Goal: Information Seeking & Learning: Find specific fact

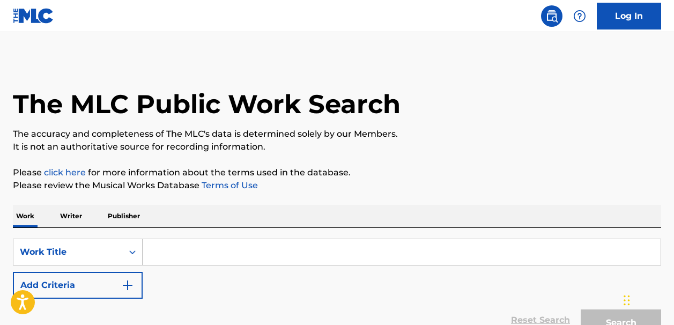
click at [162, 253] on input "Search Form" at bounding box center [402, 252] width 518 height 26
paste input "One Of Your Girls"
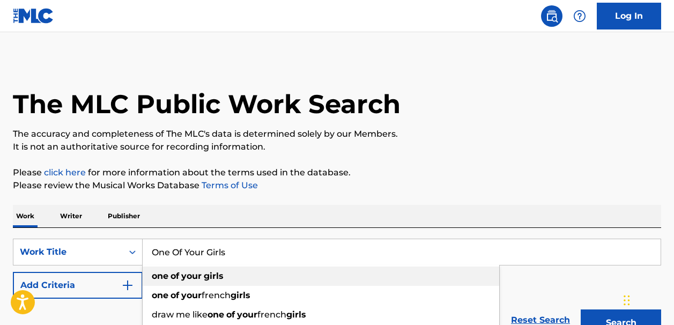
type input "One Of Your Girls"
click at [199, 277] on strong "your" at bounding box center [191, 276] width 20 height 10
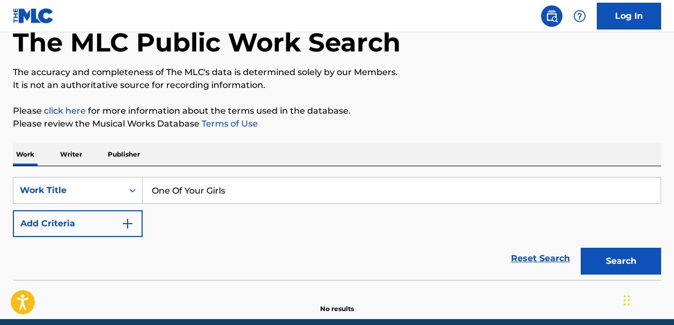
scroll to position [63, 0]
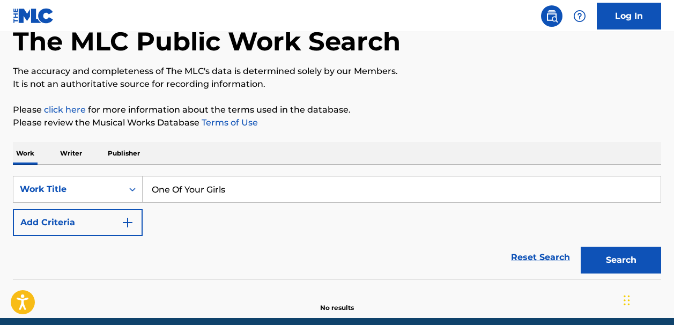
click at [128, 221] on img "Search Form" at bounding box center [127, 222] width 13 height 13
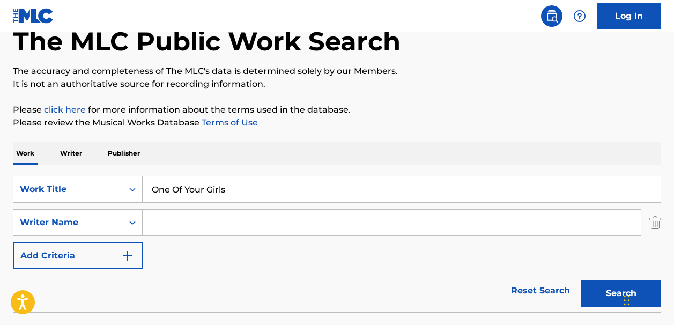
click at [155, 224] on input "Search Form" at bounding box center [392, 223] width 498 height 26
click at [165, 225] on input "Search Form" at bounding box center [392, 223] width 498 height 26
paste input "Artwork for top song Leland"
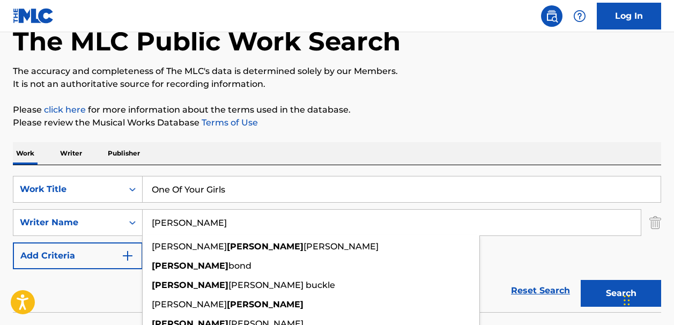
type input "Leland"
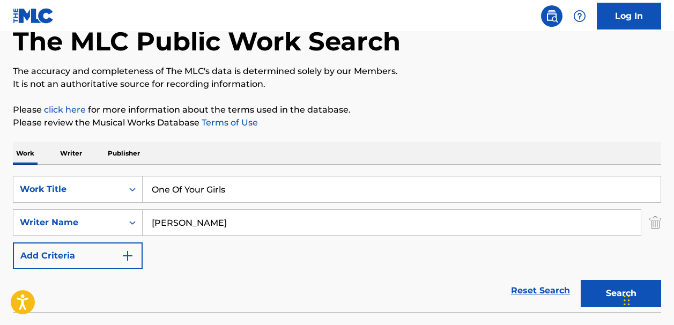
click at [593, 294] on button "Search" at bounding box center [620, 293] width 80 height 27
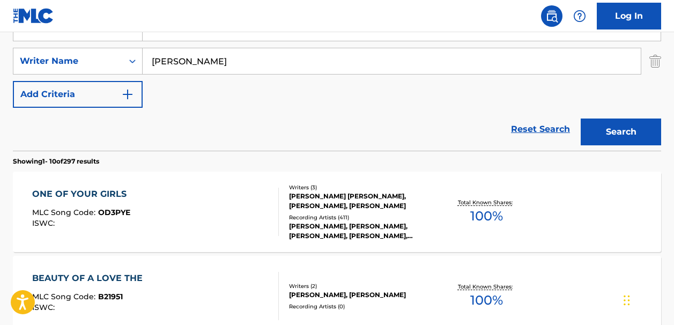
scroll to position [214, 0]
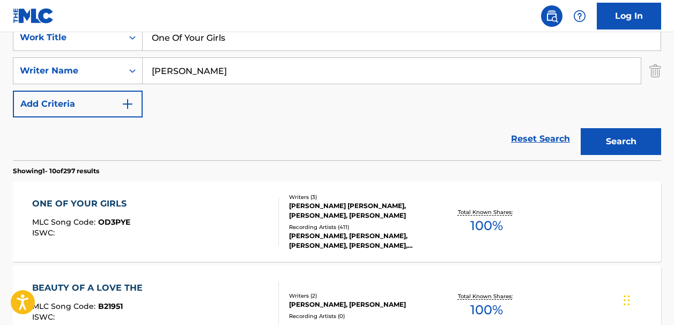
click at [485, 224] on span "100 %" at bounding box center [486, 225] width 33 height 19
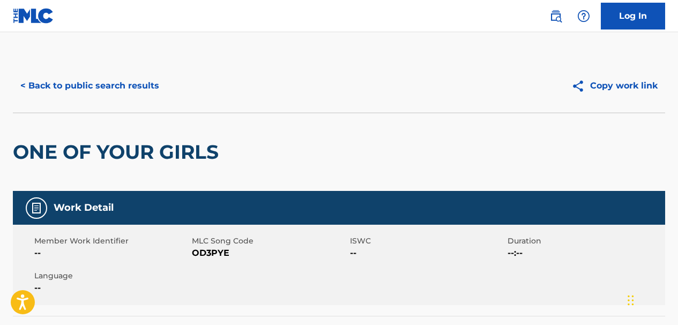
scroll to position [214, 0]
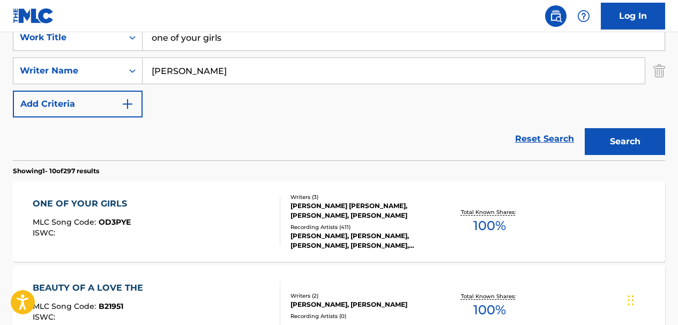
click at [234, 40] on input "one of your girls" at bounding box center [404, 38] width 522 height 26
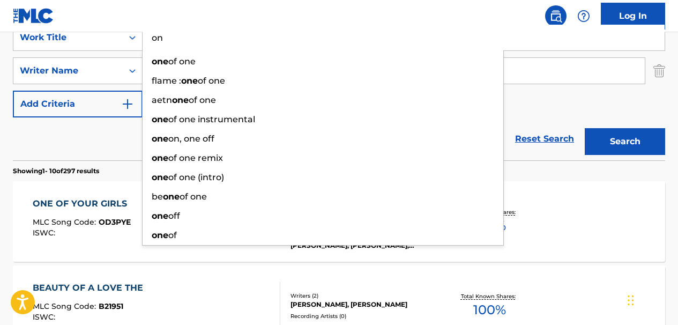
type input "o"
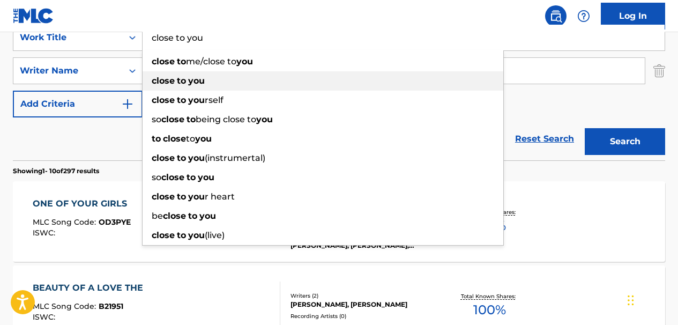
type input "close to you"
click at [191, 79] on strong "you" at bounding box center [196, 81] width 17 height 10
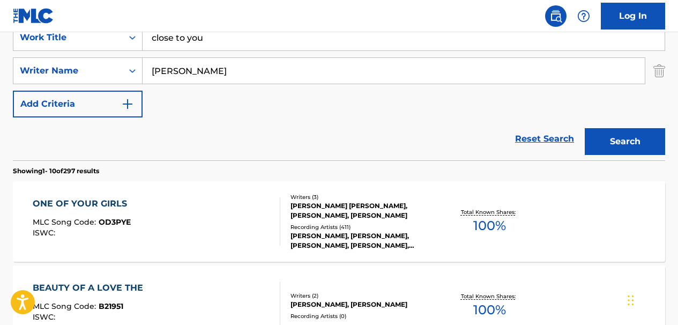
click at [184, 72] on input "Leland" at bounding box center [394, 71] width 502 height 26
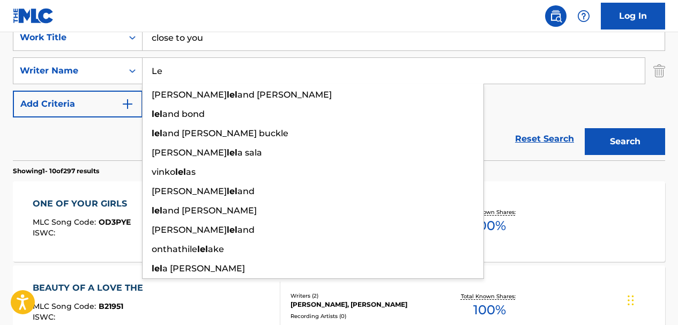
type input "L"
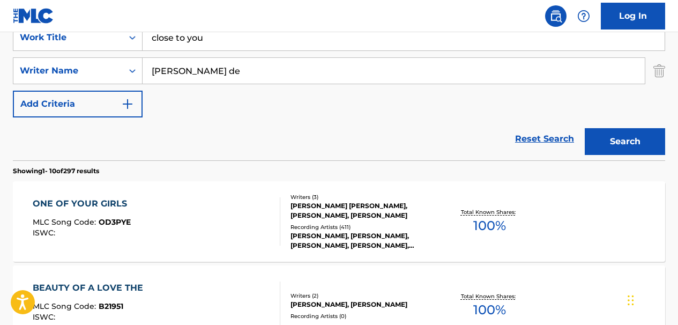
click at [177, 71] on input "lenny jong de" at bounding box center [394, 71] width 502 height 26
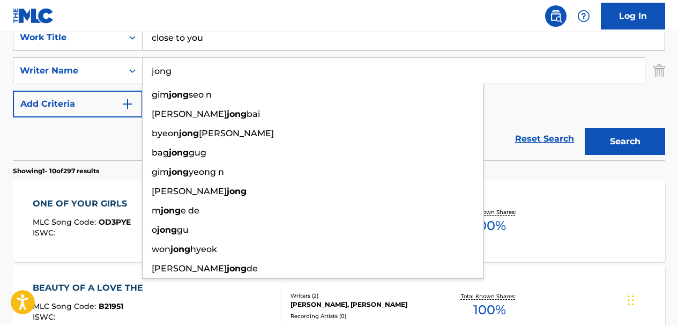
type input "jong"
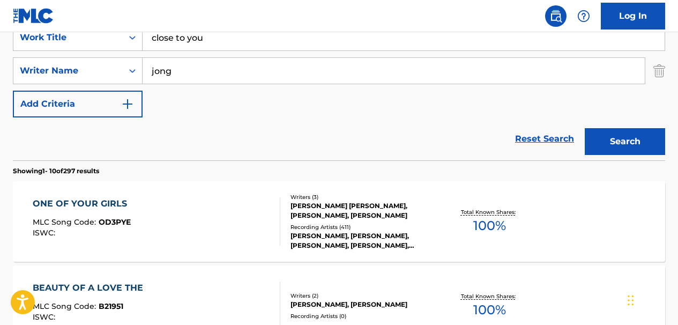
click at [595, 140] on button "Search" at bounding box center [625, 141] width 80 height 27
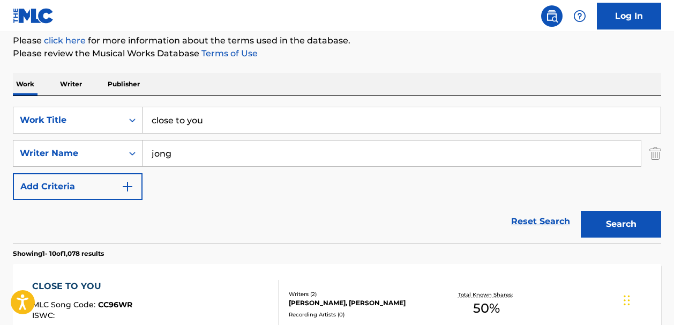
scroll to position [130, 0]
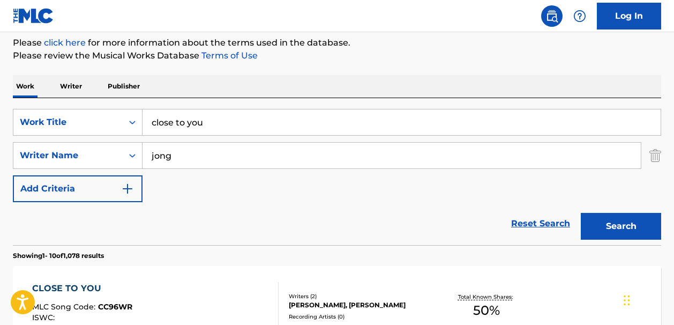
click at [208, 120] on input "close to you" at bounding box center [402, 122] width 518 height 26
type input "c"
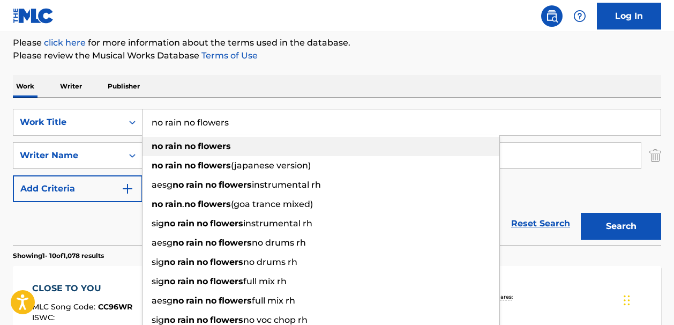
type input "no rain no flowers"
click at [199, 142] on strong "flowers" at bounding box center [214, 146] width 33 height 10
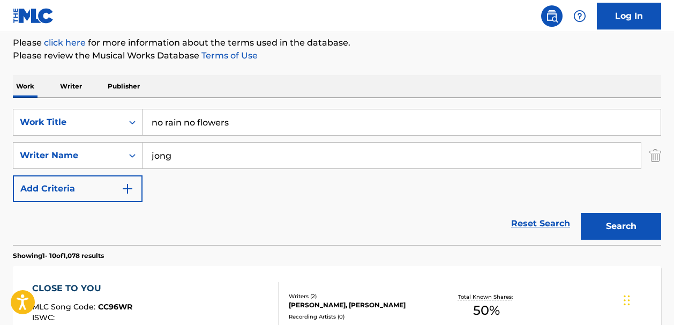
click at [169, 151] on input "jong" at bounding box center [392, 156] width 498 height 26
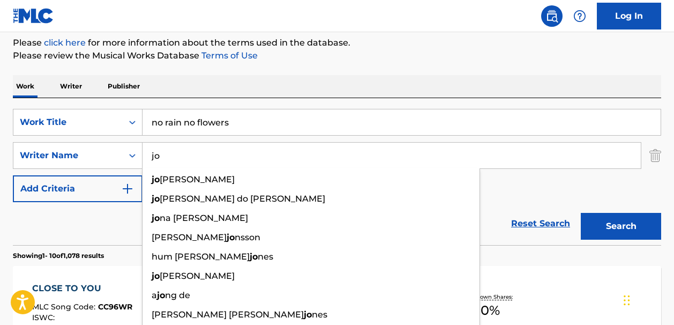
type input "j"
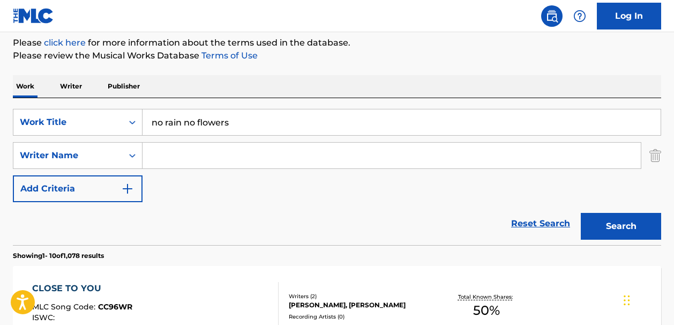
paste input "Auerbach"
click at [601, 227] on button "Search" at bounding box center [621, 226] width 80 height 27
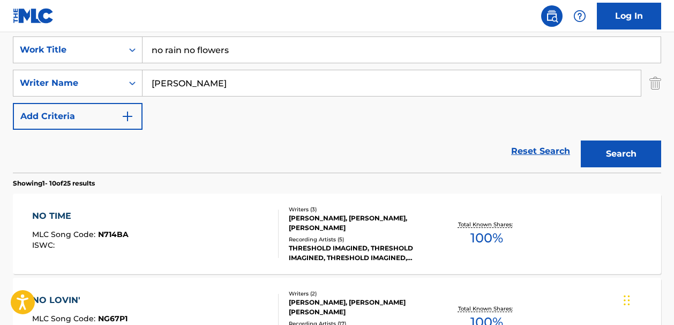
scroll to position [205, 0]
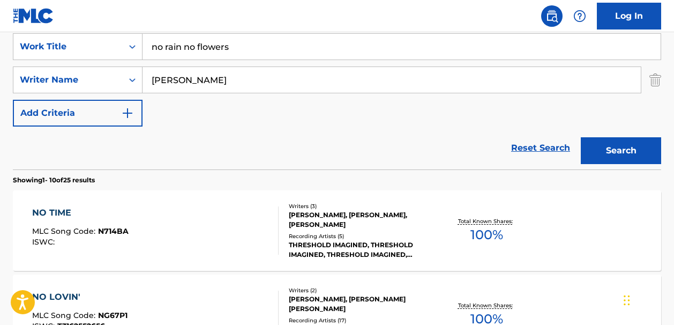
click at [152, 80] on input "Auerbach" at bounding box center [392, 80] width 498 height 26
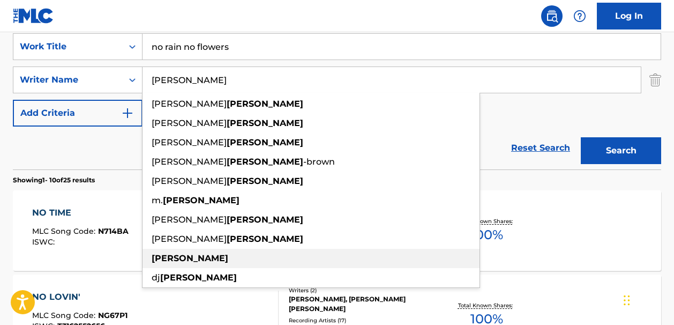
paste input "Dan"
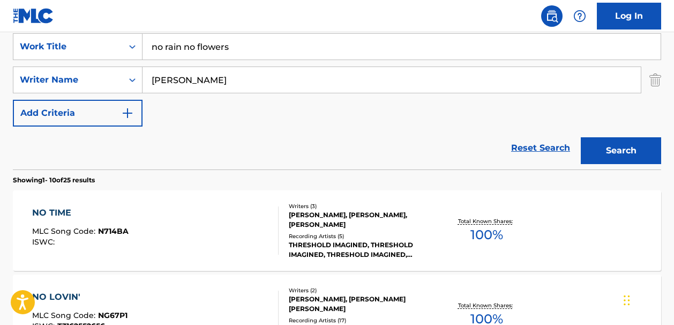
click at [589, 153] on button "Search" at bounding box center [621, 150] width 80 height 27
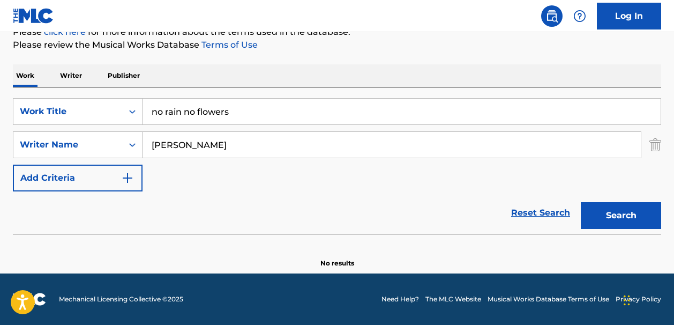
scroll to position [140, 0]
click at [229, 148] on input "Dan Auerbach" at bounding box center [392, 145] width 498 height 26
type input "D"
click at [599, 217] on button "Search" at bounding box center [621, 215] width 80 height 27
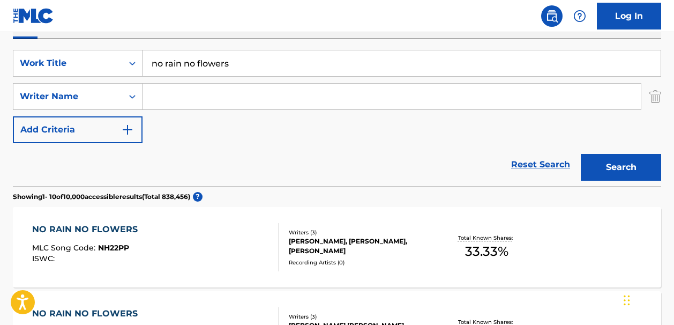
scroll to position [188, 0]
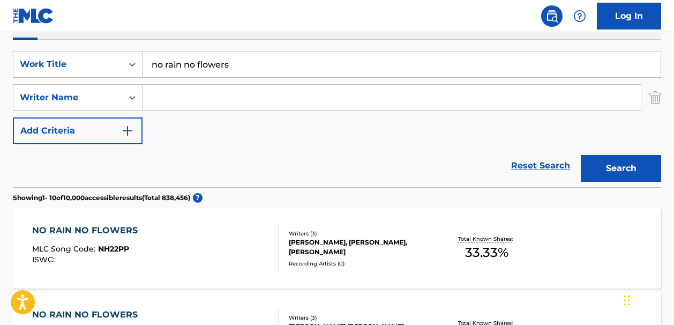
click at [161, 97] on input "Search Form" at bounding box center [392, 98] width 498 height 26
paste input "Dan AuerbachPatrick CarneyRick Nowels"
click at [212, 97] on input "Dan AuerbachPatrick CarneyRick Nowels" at bounding box center [392, 98] width 498 height 26
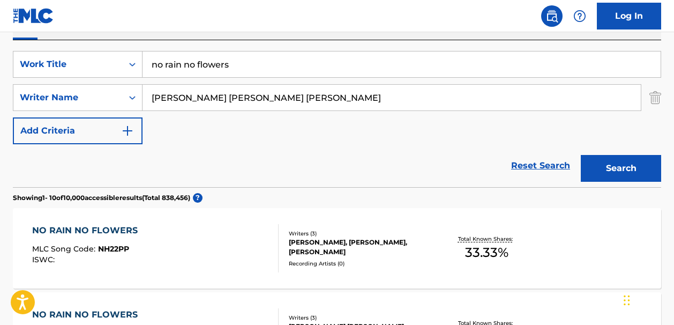
click at [280, 99] on input "Dan Auerbach Patrick CarneyRick Nowels" at bounding box center [392, 98] width 498 height 26
type input "Dan Auerbach Patrick Carney Rick Nowels"
click at [597, 173] on button "Search" at bounding box center [621, 168] width 80 height 27
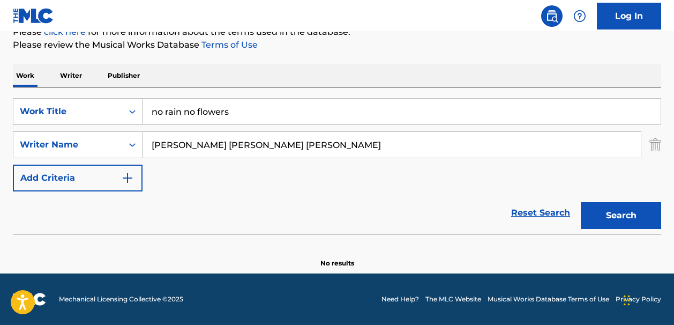
scroll to position [140, 0]
click at [230, 114] on input "no rain no flowers" at bounding box center [402, 112] width 518 height 26
click at [529, 211] on link "Reset Search" at bounding box center [541, 213] width 70 height 24
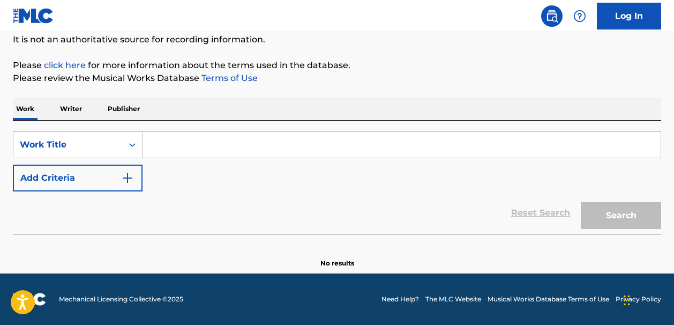
click at [151, 147] on input "Search Form" at bounding box center [402, 145] width 518 height 26
paste input "Sorry I'm Here For Someone Else"
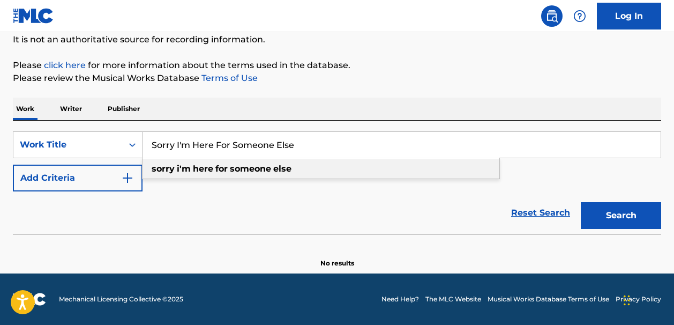
click at [195, 169] on strong "here" at bounding box center [203, 168] width 20 height 10
type input "sorry i'm here for someone else"
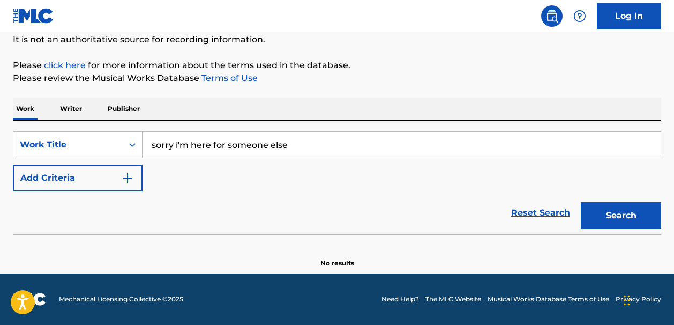
click at [127, 177] on img "Search Form" at bounding box center [127, 178] width 13 height 13
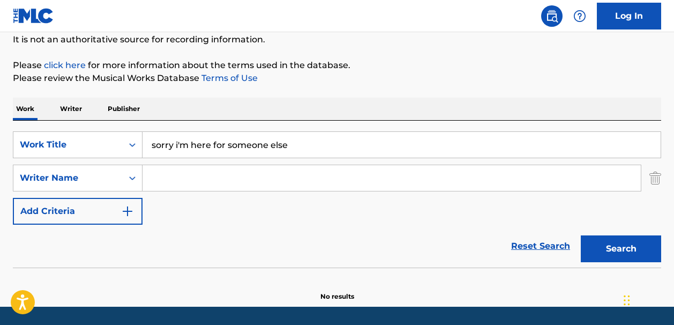
click at [174, 177] on input "Search Form" at bounding box center [392, 178] width 498 height 26
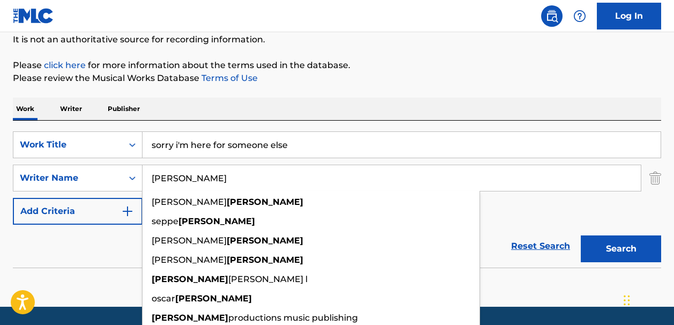
type input "boone"
click at [589, 252] on button "Search" at bounding box center [621, 248] width 80 height 27
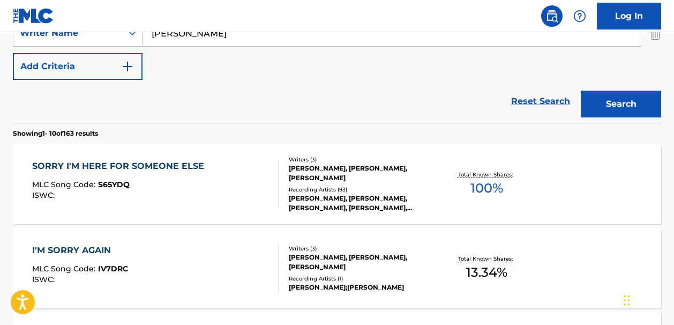
scroll to position [251, 0]
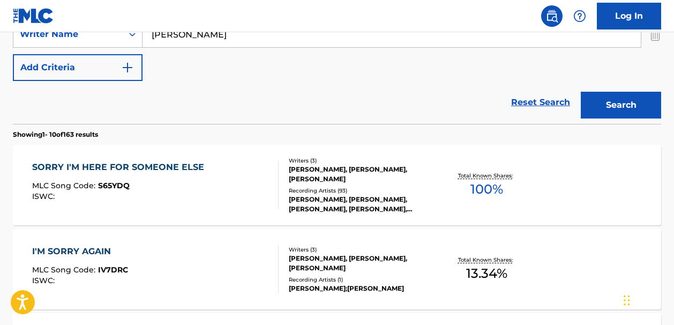
click at [489, 185] on span "100 %" at bounding box center [487, 189] width 33 height 19
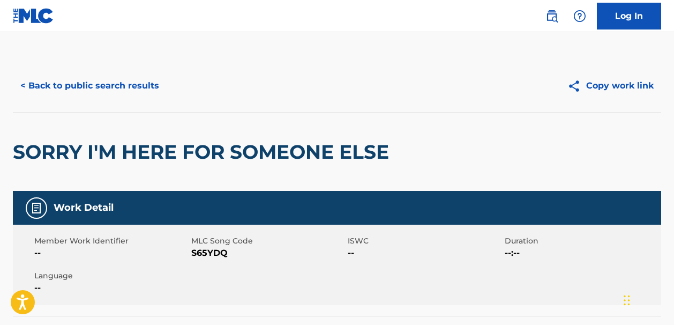
scroll to position [312, 0]
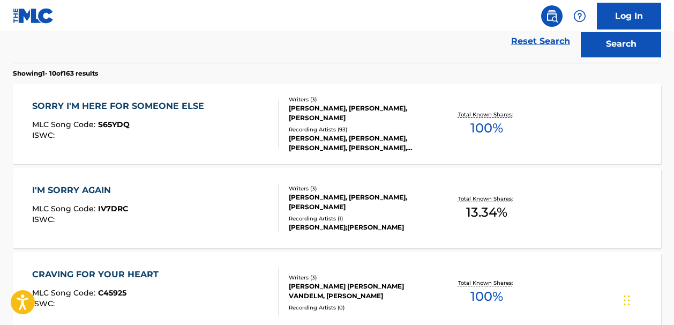
click at [542, 42] on link "Reset Search" at bounding box center [541, 41] width 70 height 24
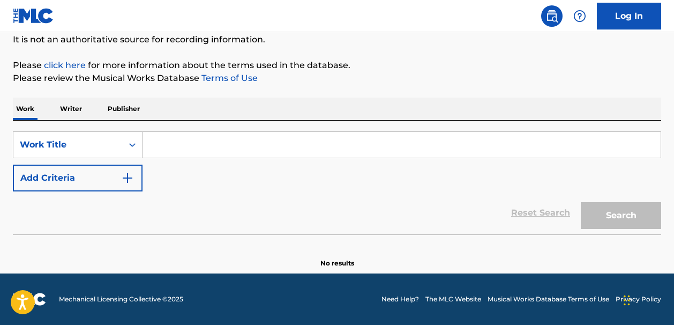
scroll to position [107, 0]
click at [160, 140] on input "Search Form" at bounding box center [402, 145] width 518 height 26
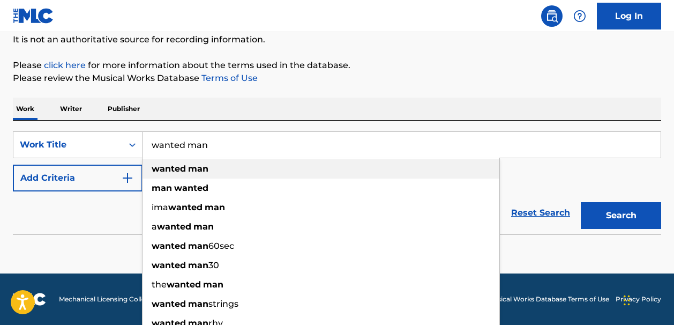
type input "wanted man"
click at [190, 166] on strong "man" at bounding box center [198, 168] width 20 height 10
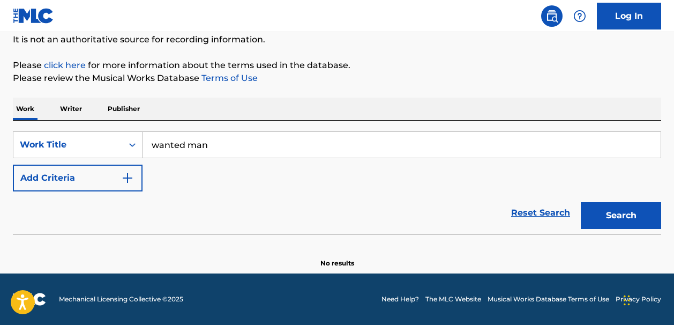
click at [129, 177] on img "Search Form" at bounding box center [127, 178] width 13 height 13
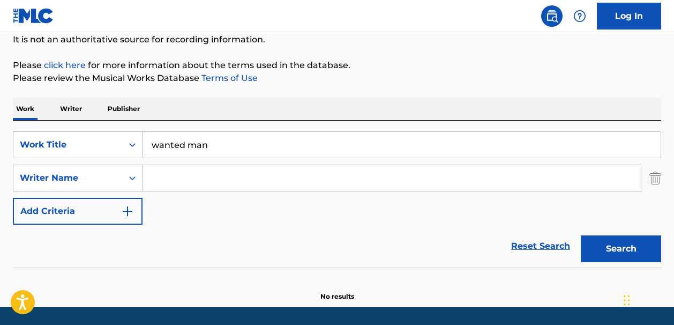
click at [150, 176] on input "Search Form" at bounding box center [392, 178] width 498 height 26
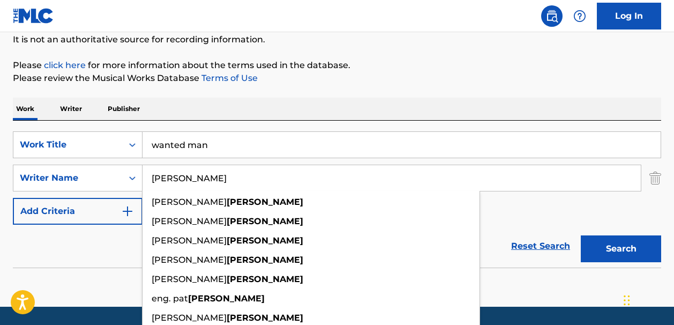
type input "boone"
click at [593, 243] on button "Search" at bounding box center [621, 248] width 80 height 27
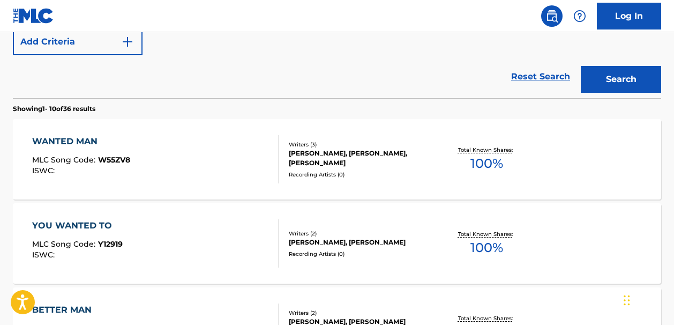
scroll to position [276, 0]
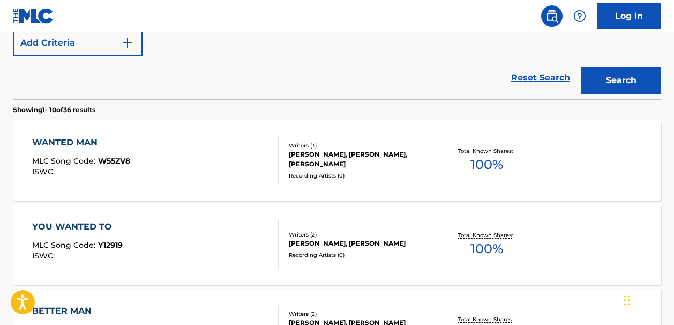
click at [487, 160] on span "100 %" at bounding box center [487, 164] width 33 height 19
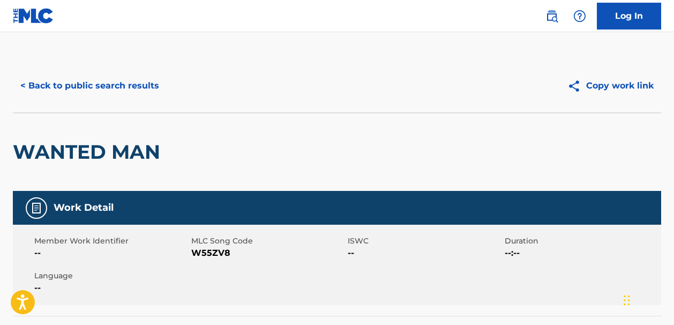
click at [35, 85] on button "< Back to public search results" at bounding box center [90, 85] width 154 height 27
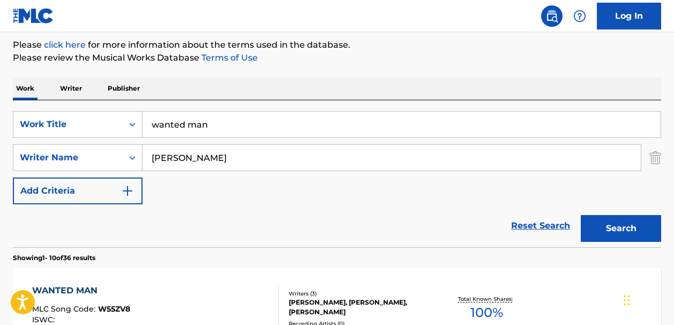
scroll to position [134, 0]
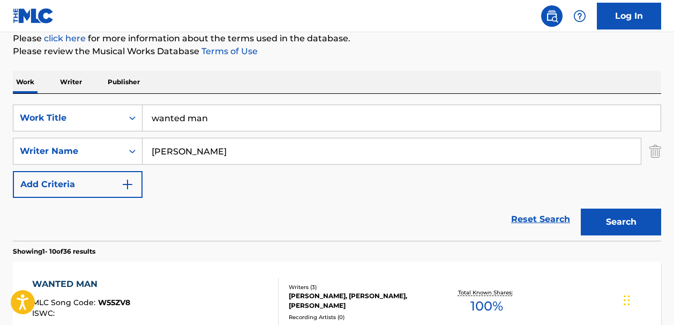
click at [534, 218] on link "Reset Search" at bounding box center [541, 219] width 70 height 24
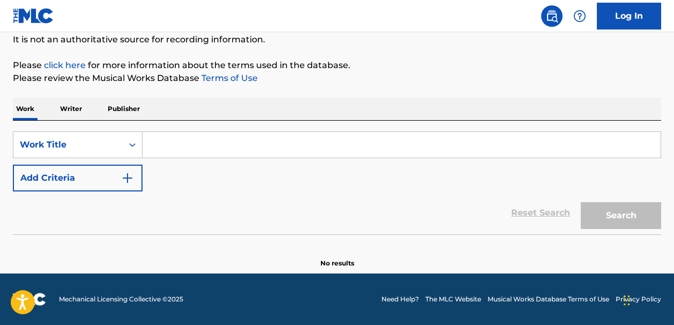
scroll to position [107, 0]
click at [158, 145] on input "Search Form" at bounding box center [402, 145] width 518 height 26
paste input "I Wanna Be The One You Call"
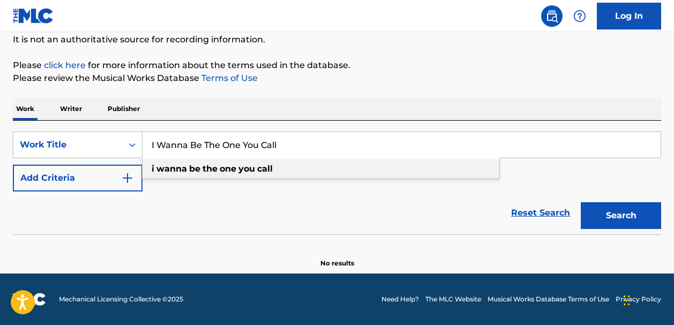
click at [158, 171] on strong "wanna" at bounding box center [172, 168] width 31 height 10
type input "i wanna be the one you call"
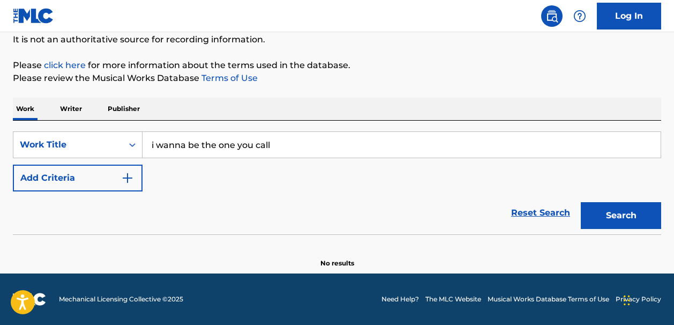
click at [124, 177] on img "Search Form" at bounding box center [127, 178] width 13 height 13
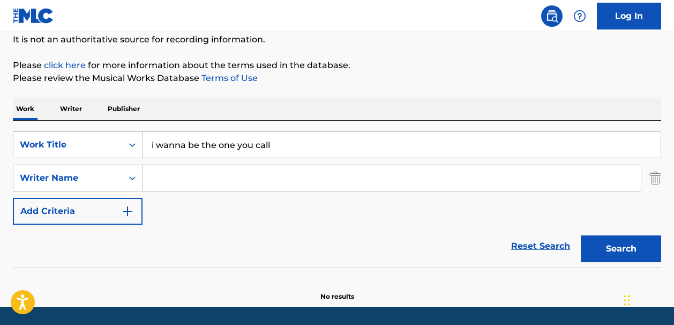
click at [155, 176] on input "Search Form" at bounding box center [392, 178] width 498 height 26
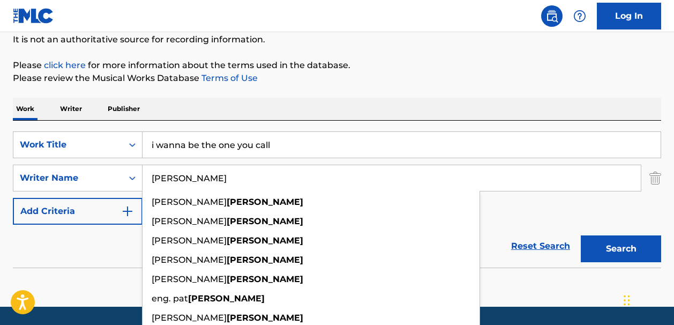
type input "boone"
click at [591, 257] on button "Search" at bounding box center [621, 248] width 80 height 27
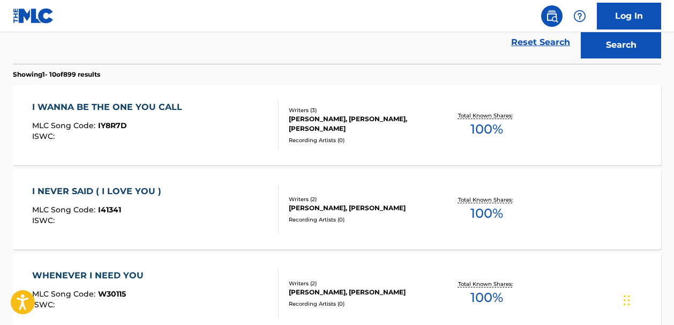
scroll to position [306, 0]
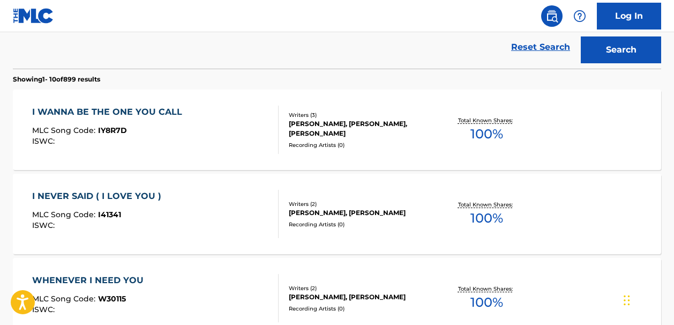
click at [488, 132] on span "100 %" at bounding box center [487, 133] width 33 height 19
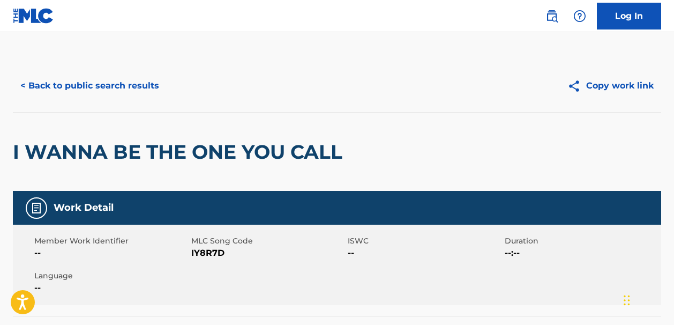
drag, startPoint x: 674, startPoint y: 49, endPoint x: 679, endPoint y: 79, distance: 31.0
click at [673, 79] on html "Accessibility Screen-Reader Guide, Feedback, and Issue Reporting | New window C…" at bounding box center [337, 162] width 674 height 325
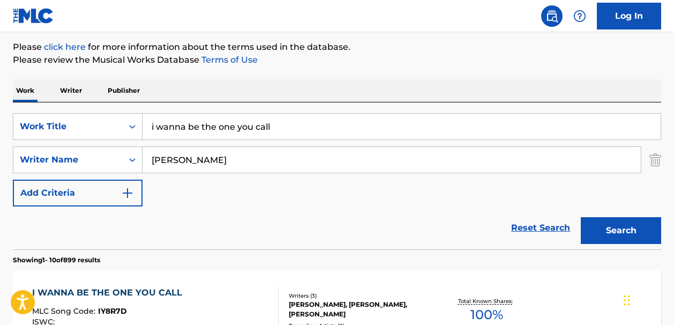
scroll to position [148, 0]
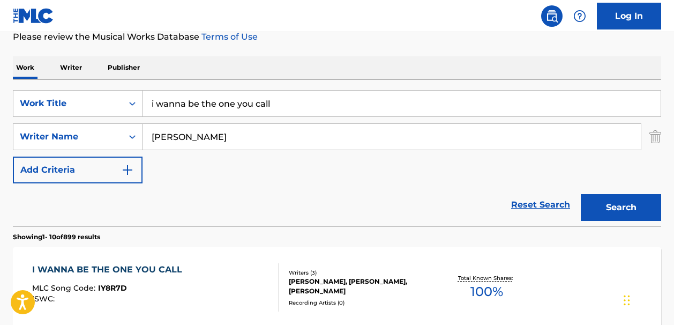
click at [544, 202] on link "Reset Search" at bounding box center [541, 205] width 70 height 24
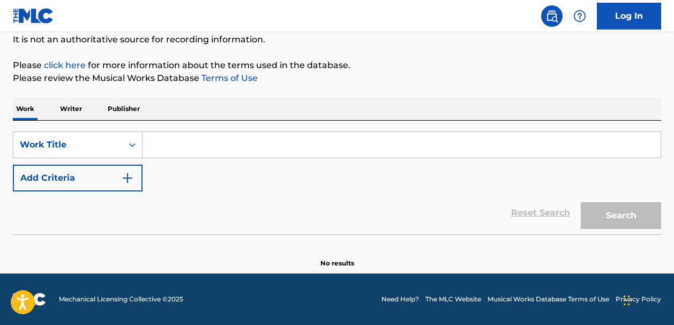
click at [174, 147] on input "Search Form" at bounding box center [402, 145] width 518 height 26
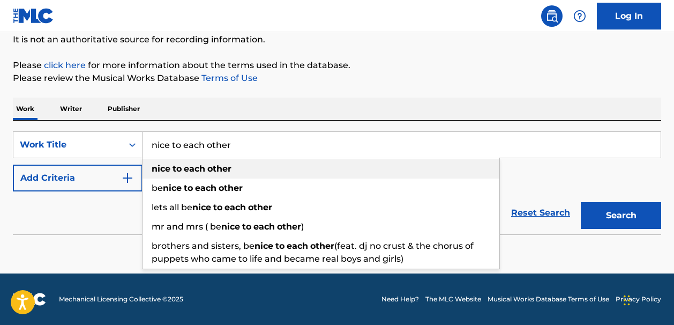
type input "nice to each other"
click at [207, 170] on span "Search Form" at bounding box center [206, 168] width 2 height 10
click at [196, 170] on strong "each" at bounding box center [194, 168] width 21 height 10
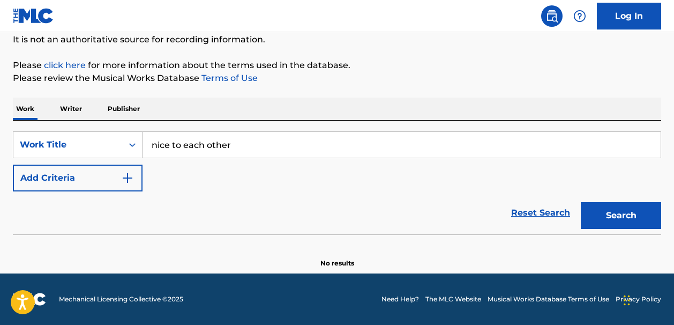
click at [125, 174] on img "Search Form" at bounding box center [127, 178] width 13 height 13
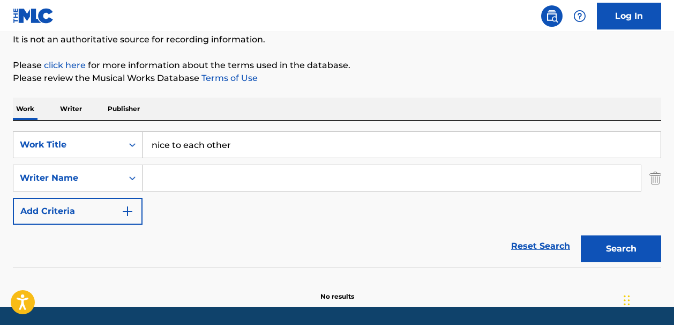
click at [160, 177] on input "Search Form" at bounding box center [392, 178] width 498 height 26
paste input "Matt HalesOlivia Dean"
click at [199, 178] on input "Matt HalesOlivia Dean" at bounding box center [392, 178] width 498 height 26
click at [592, 248] on button "Search" at bounding box center [621, 248] width 80 height 27
click at [249, 177] on input "Matt Hales Olivia Dean" at bounding box center [392, 178] width 498 height 26
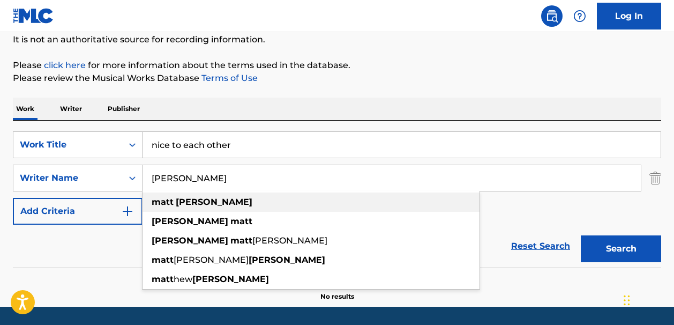
click at [182, 202] on strong "hales" at bounding box center [214, 202] width 77 height 10
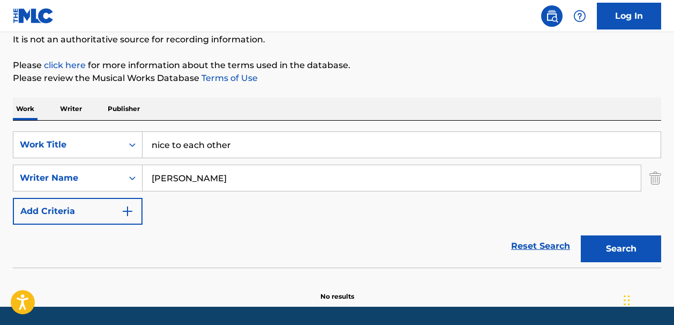
click at [592, 251] on button "Search" at bounding box center [621, 248] width 80 height 27
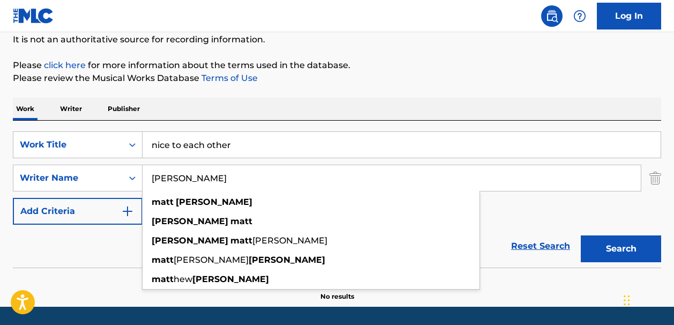
drag, startPoint x: 174, startPoint y: 181, endPoint x: 151, endPoint y: 181, distance: 23.0
click at [151, 181] on input "matt hales" at bounding box center [392, 178] width 498 height 26
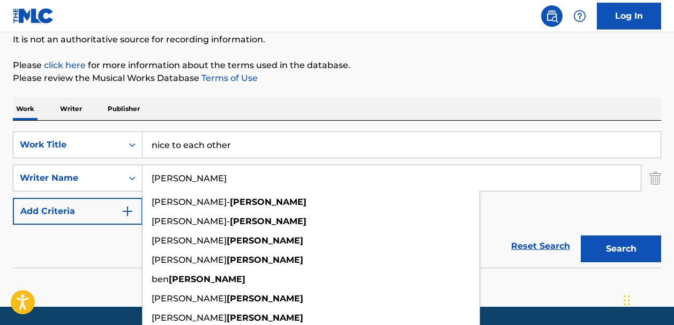
type input "hales"
click at [581, 235] on button "Search" at bounding box center [621, 248] width 80 height 27
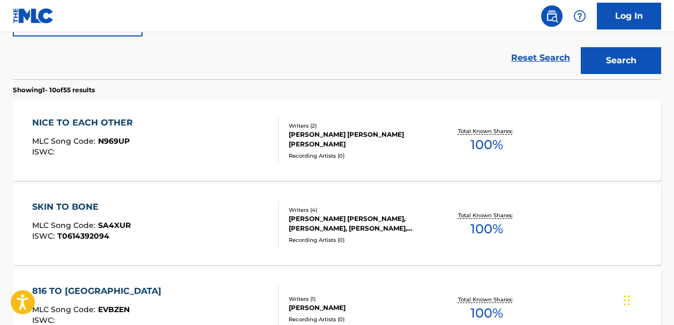
scroll to position [304, 0]
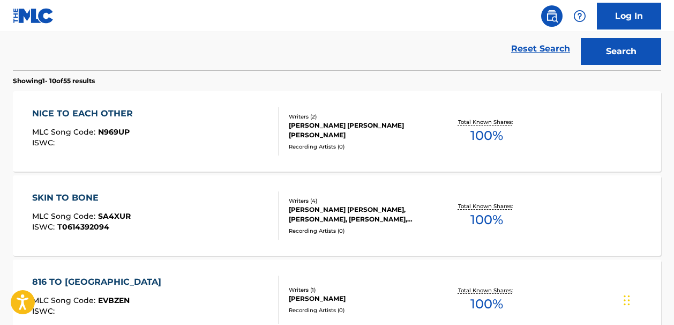
click at [477, 136] on span "100 %" at bounding box center [487, 135] width 33 height 19
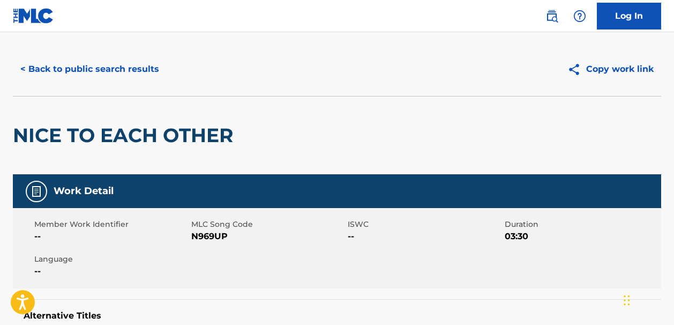
scroll to position [2, 0]
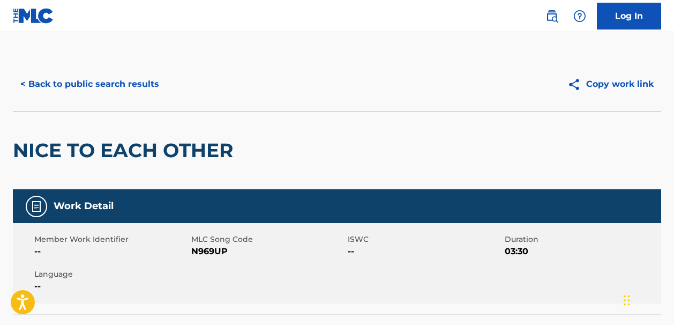
click at [63, 89] on button "< Back to public search results" at bounding box center [90, 84] width 154 height 27
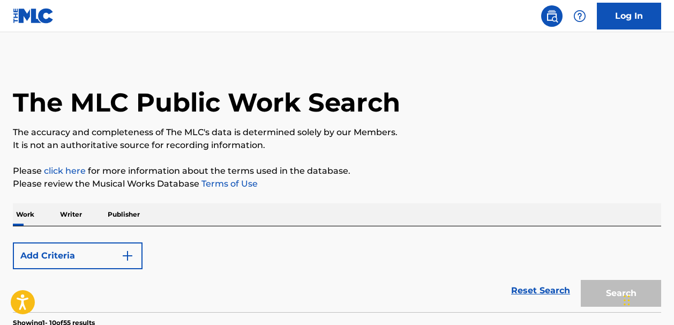
scroll to position [366, 0]
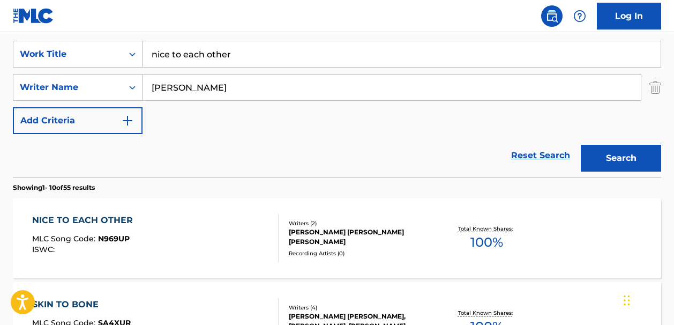
click at [525, 160] on link "Reset Search" at bounding box center [541, 156] width 70 height 24
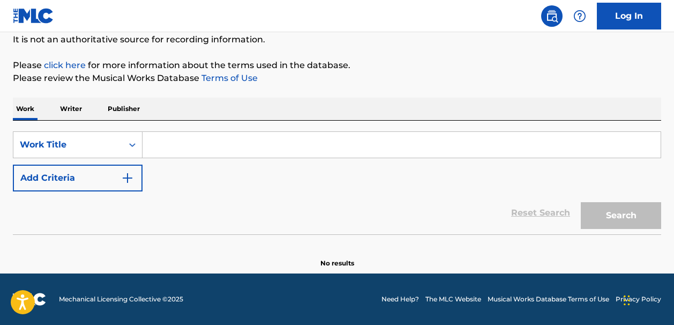
click at [153, 146] on input "Search Form" at bounding box center [402, 145] width 518 height 26
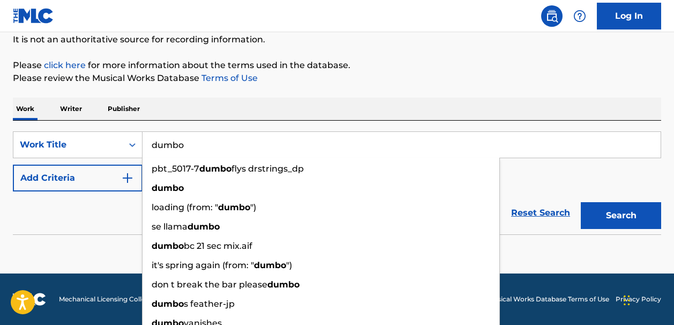
type input "dumbo"
click at [129, 177] on img "Search Form" at bounding box center [127, 178] width 13 height 13
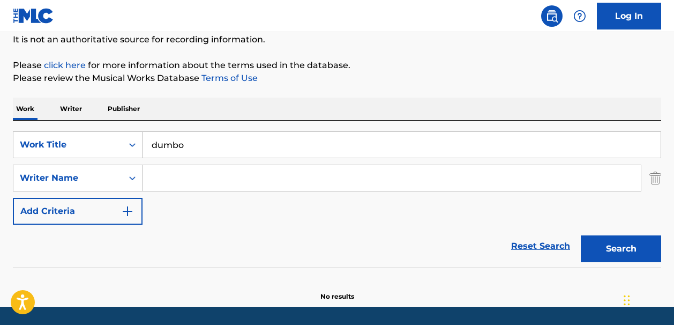
click at [157, 178] on input "Search Form" at bounding box center [392, 178] width 498 height 26
paste input "Venkatesh"
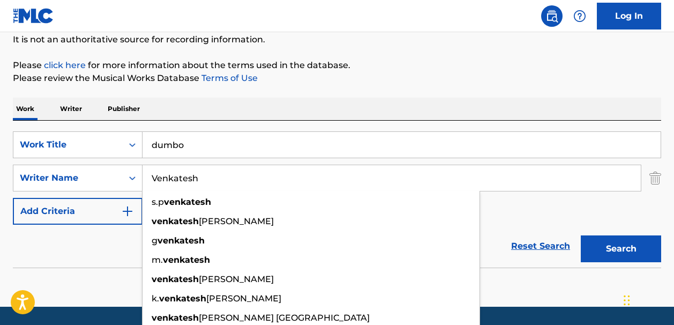
type input "Venkatesh"
click at [592, 251] on button "Search" at bounding box center [621, 248] width 80 height 27
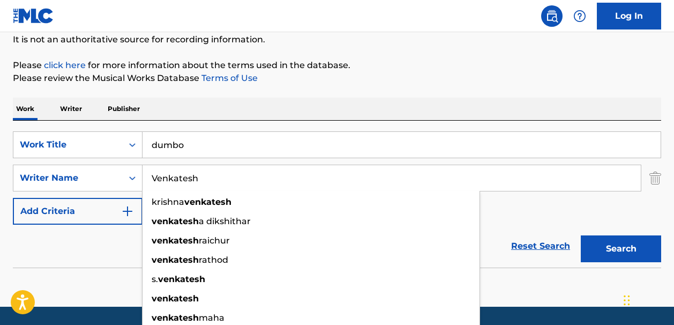
drag, startPoint x: 198, startPoint y: 180, endPoint x: 153, endPoint y: 180, distance: 45.0
click at [153, 180] on input "Venkatesh" at bounding box center [392, 178] width 498 height 26
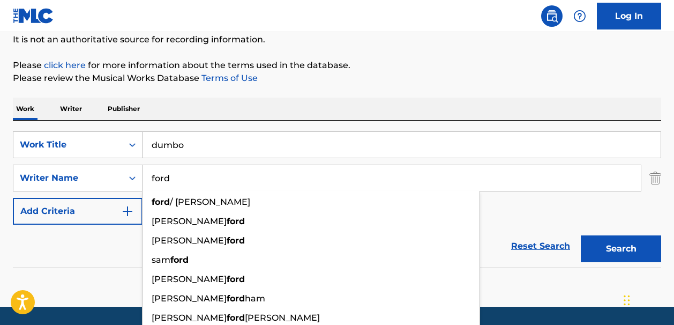
type input "ford"
click at [589, 247] on button "Search" at bounding box center [621, 248] width 80 height 27
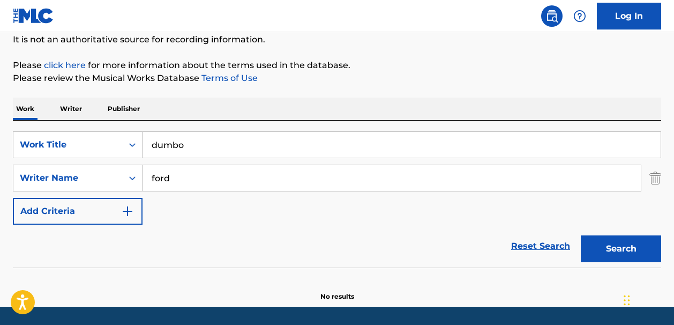
click at [201, 147] on input "dumbo" at bounding box center [402, 145] width 518 height 26
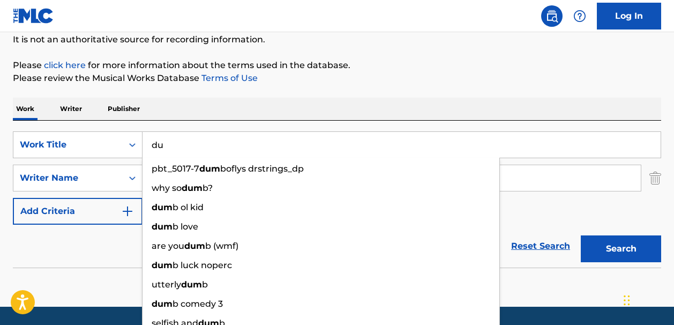
type input "d"
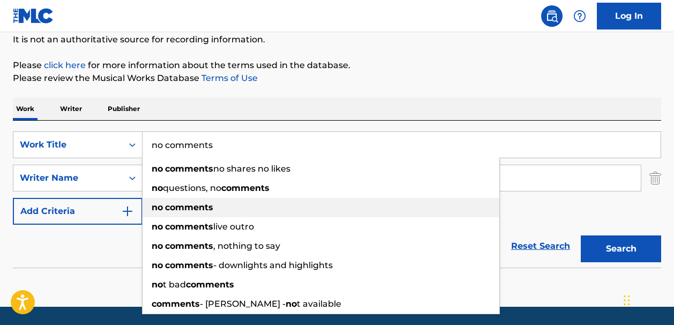
type input "no comments"
click at [193, 210] on strong "comments" at bounding box center [189, 207] width 48 height 10
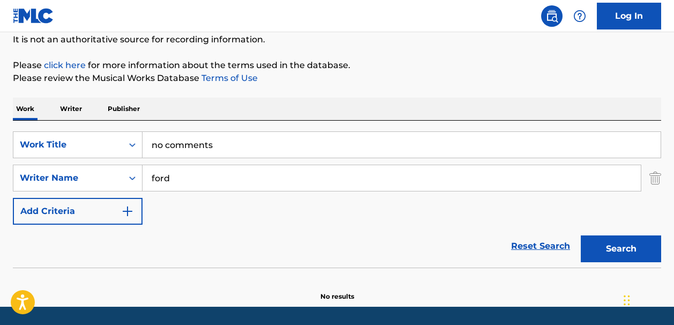
click at [174, 181] on input "ford" at bounding box center [392, 178] width 498 height 26
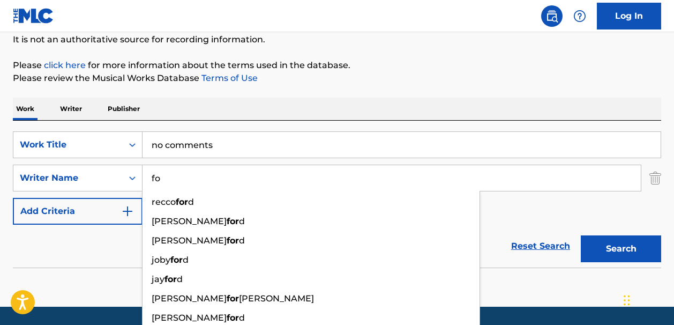
type input "f"
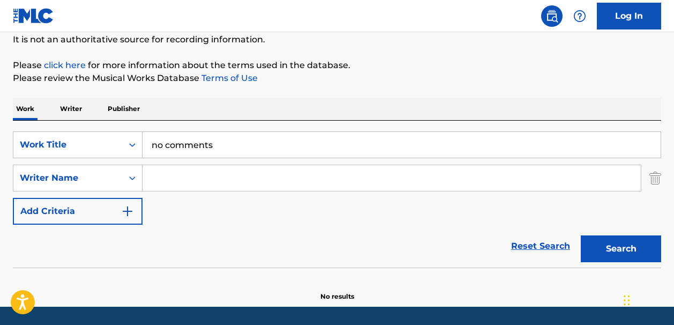
paste input "Caleb Zackery Toliver"
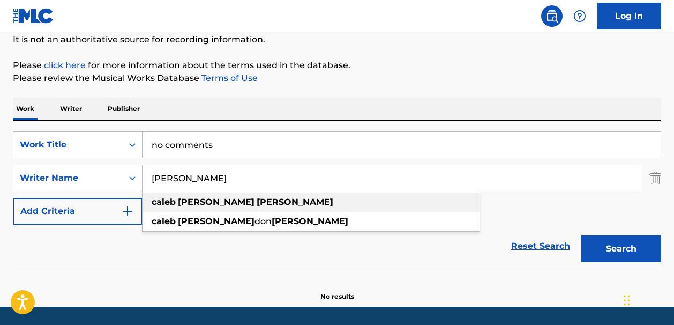
click at [199, 200] on strong "zackery" at bounding box center [216, 202] width 77 height 10
type input "caleb zackery toliver"
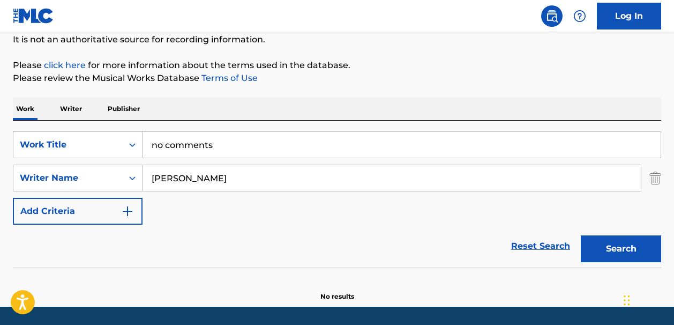
click at [600, 247] on button "Search" at bounding box center [621, 248] width 80 height 27
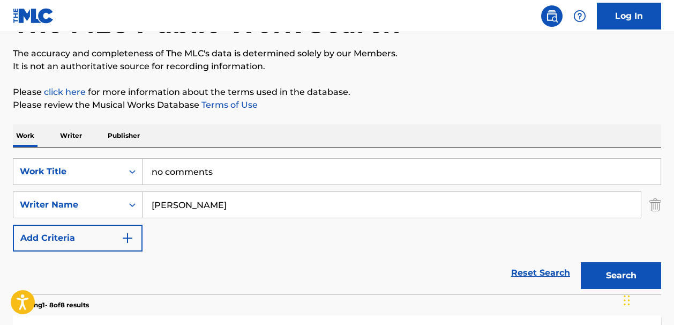
scroll to position [76, 0]
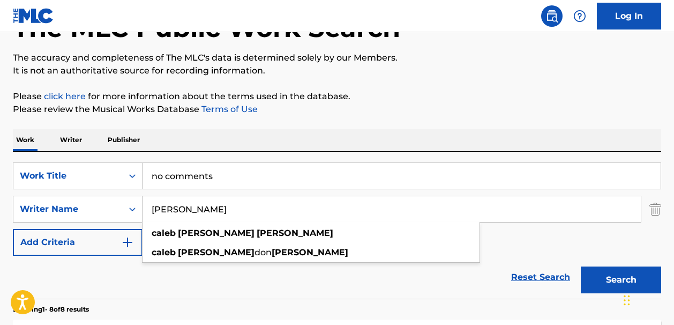
drag, startPoint x: 242, startPoint y: 209, endPoint x: 148, endPoint y: 208, distance: 93.8
click at [148, 208] on input "caleb zackery toliver" at bounding box center [392, 209] width 498 height 26
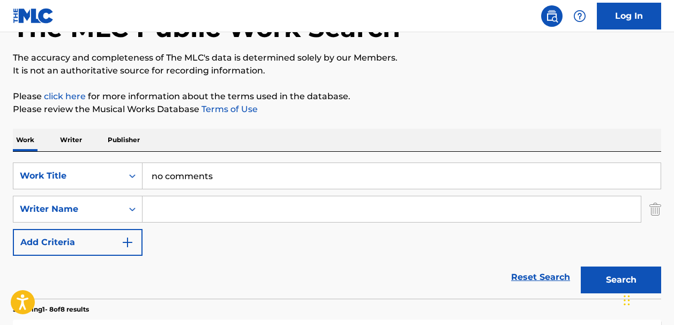
paste input "Derek Anderson"
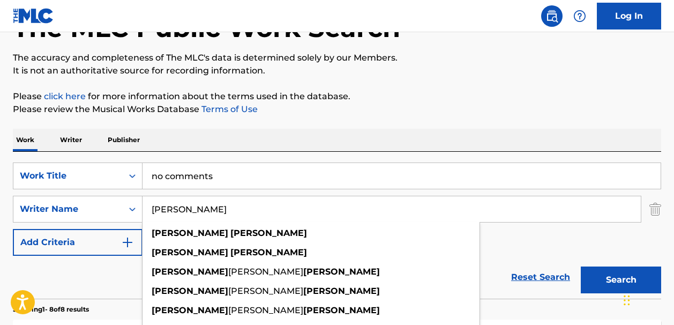
type input "Derek Anderson"
click at [591, 282] on button "Search" at bounding box center [621, 279] width 80 height 27
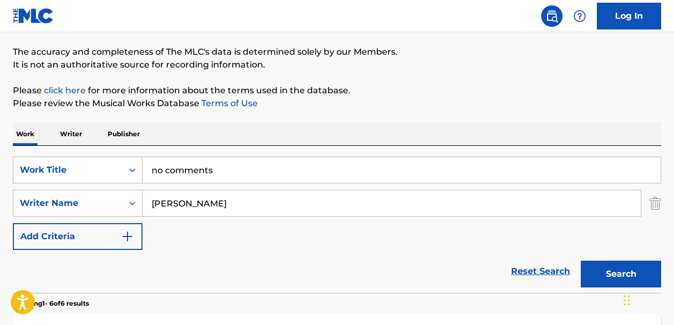
scroll to position [0, 0]
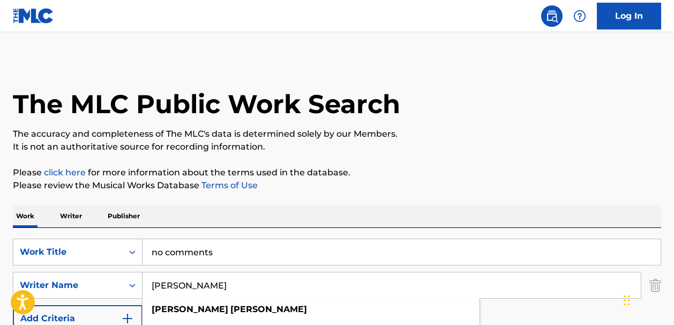
drag, startPoint x: 232, startPoint y: 286, endPoint x: 147, endPoint y: 286, distance: 85.2
click at [147, 286] on input "Derek Anderson" at bounding box center [392, 285] width 498 height 26
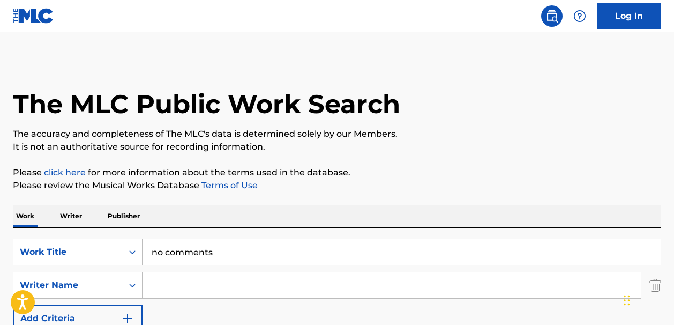
paste input "Sweet"
type input "Sweet"
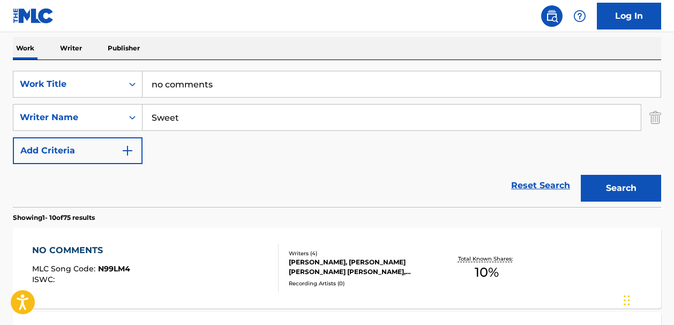
scroll to position [193, 0]
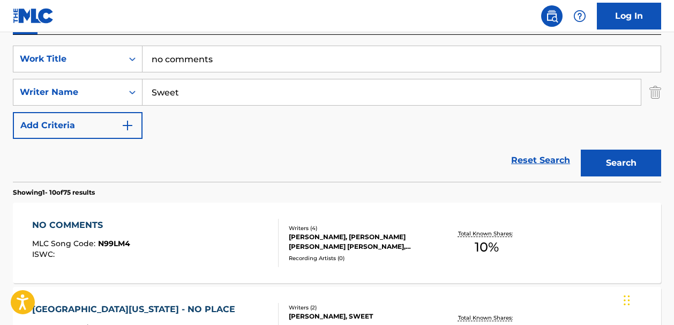
click at [594, 163] on button "Search" at bounding box center [621, 163] width 80 height 27
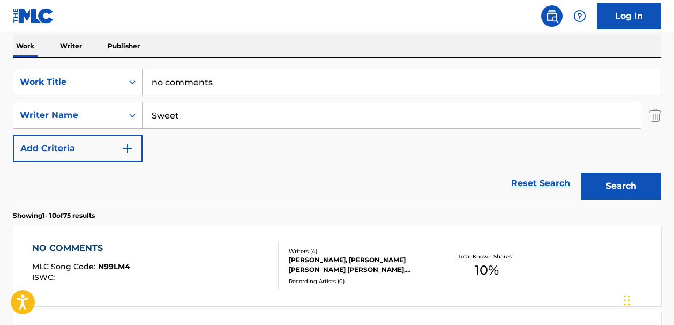
scroll to position [157, 0]
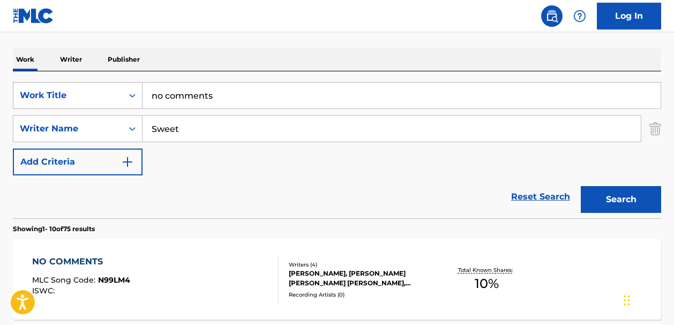
drag, startPoint x: 214, startPoint y: 94, endPoint x: 117, endPoint y: 94, distance: 97.6
click at [117, 94] on div "SearchWithCriteria5acb1578-2e00-4d2a-8e89-0238b2d807dd Work Title no comments" at bounding box center [337, 95] width 649 height 27
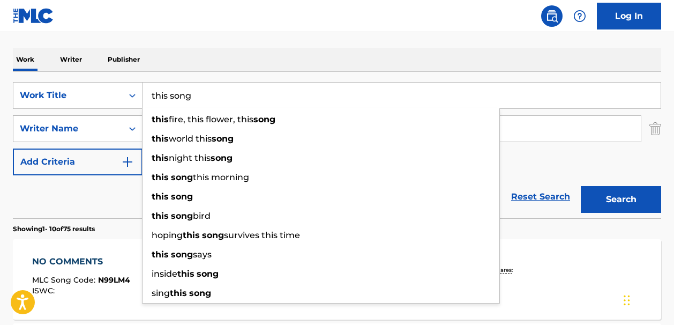
type input "this song"
click at [133, 129] on icon "Search Form" at bounding box center [132, 129] width 6 height 4
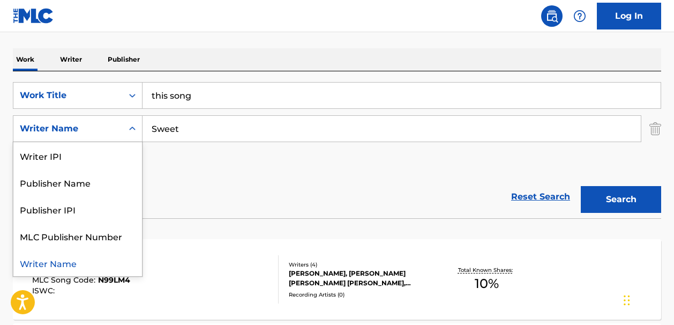
click at [132, 128] on icon "Search Form" at bounding box center [132, 128] width 11 height 11
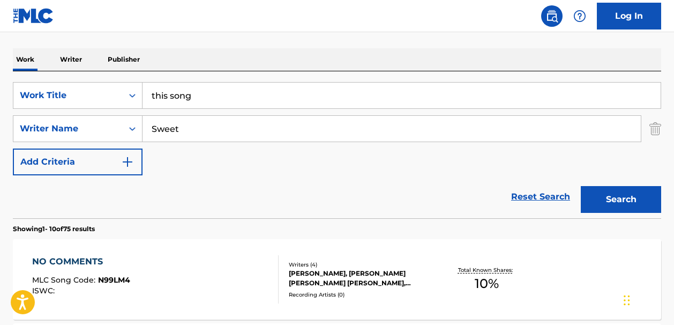
click at [185, 136] on input "Sweet" at bounding box center [392, 129] width 498 height 26
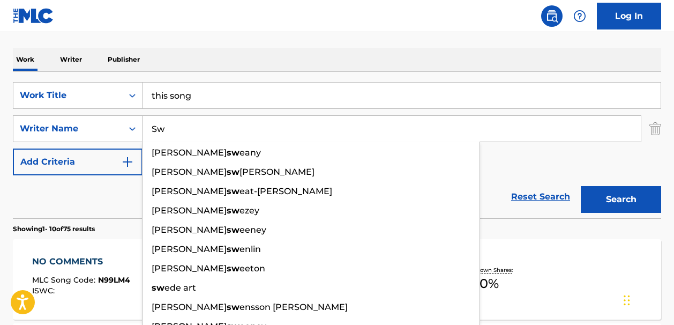
type input "S"
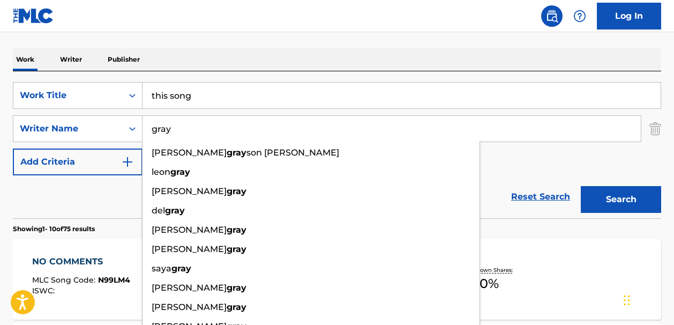
type input "gray"
click at [591, 202] on button "Search" at bounding box center [621, 199] width 80 height 27
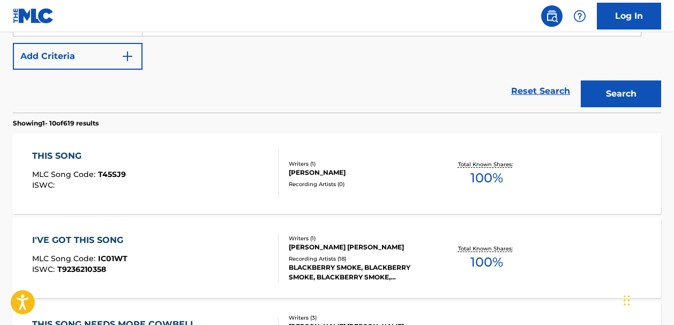
scroll to position [266, 0]
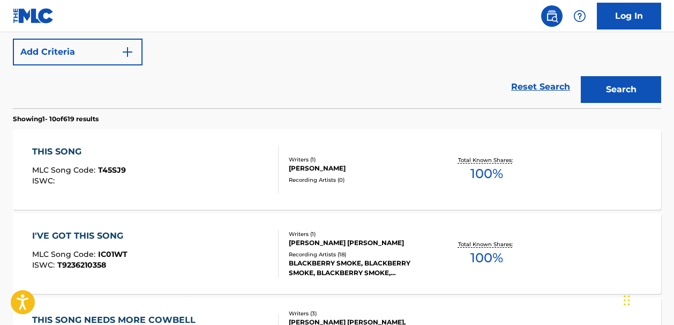
click at [481, 173] on span "100 %" at bounding box center [487, 173] width 33 height 19
